Goal: Information Seeking & Learning: Understand process/instructions

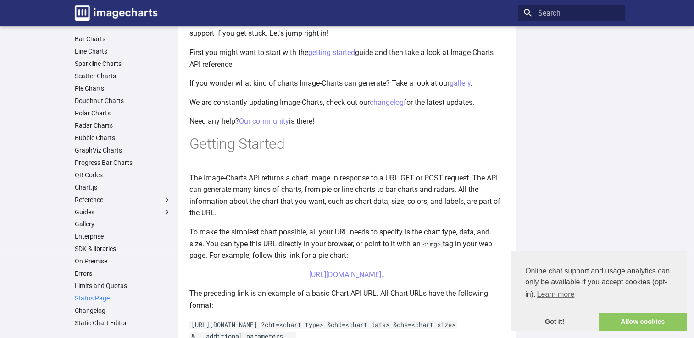
scroll to position [138, 0]
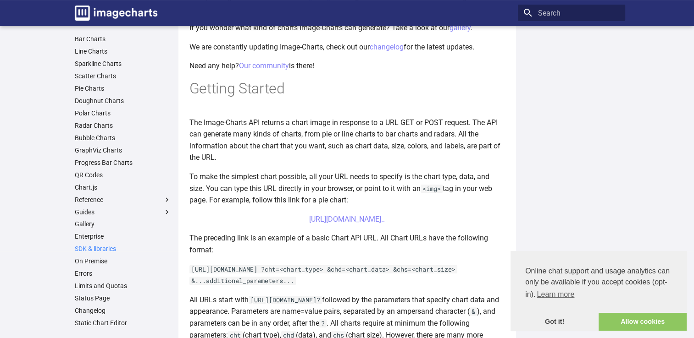
click at [101, 251] on link "SDK & libraries" at bounding box center [123, 249] width 96 height 8
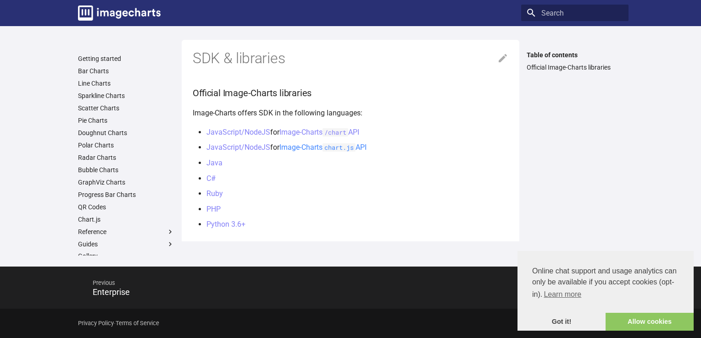
click at [354, 149] on code "chart.js" at bounding box center [338, 147] width 33 height 8
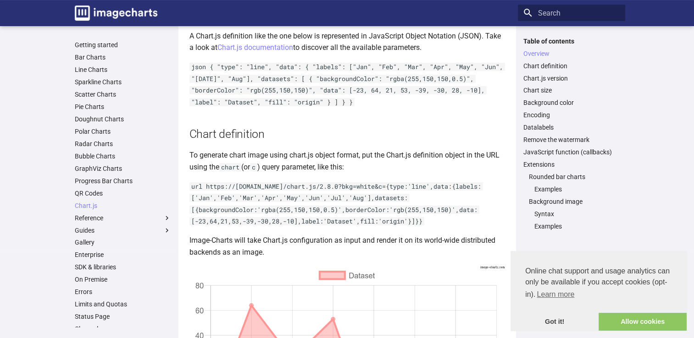
scroll to position [229, 0]
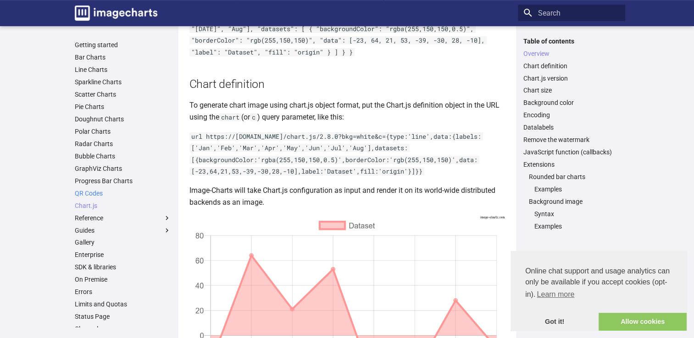
click at [110, 193] on link "QR Codes" at bounding box center [123, 193] width 96 height 8
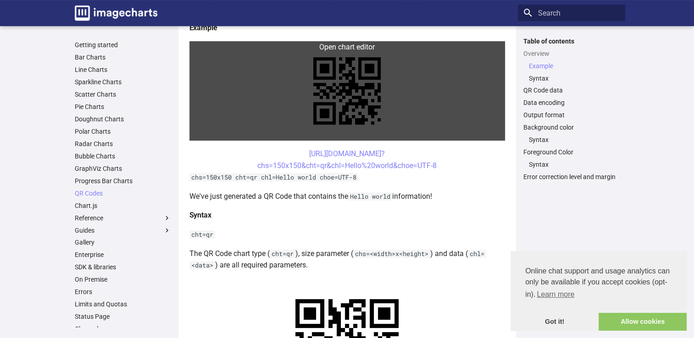
scroll to position [229, 0]
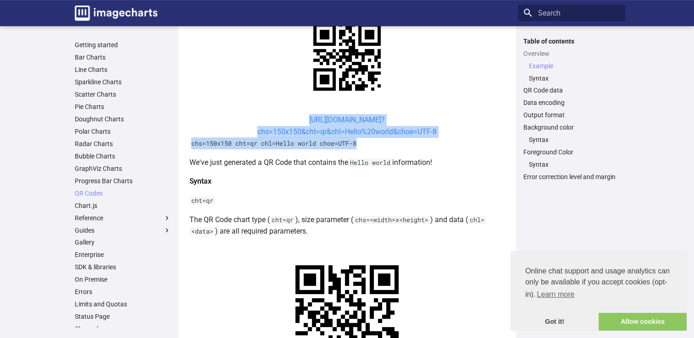
drag, startPoint x: 287, startPoint y: 119, endPoint x: 436, endPoint y: 132, distance: 149.1
click at [436, 132] on center "https://image-charts.com/chart? chs=150x150&cht=qr&chl=Hello%20world&choe=UTF-8" at bounding box center [346, 125] width 315 height 23
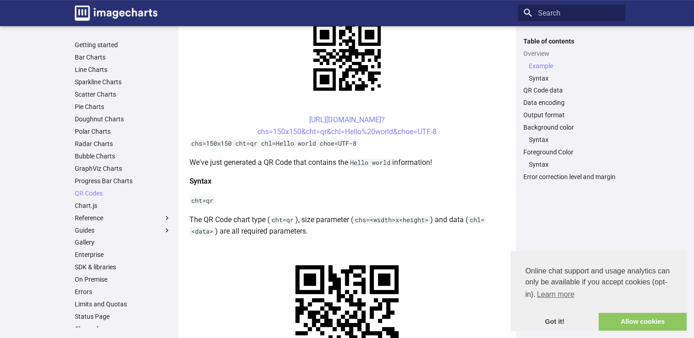
drag, startPoint x: 436, startPoint y: 132, endPoint x: 370, endPoint y: 183, distance: 82.6
click at [370, 182] on h4 "Syntax" at bounding box center [346, 182] width 315 height 12
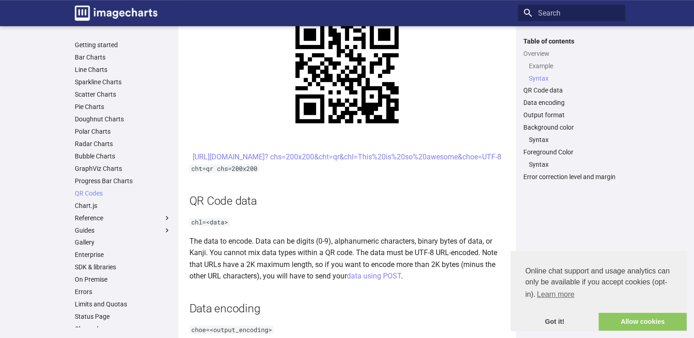
scroll to position [550, 0]
